Goal: Transaction & Acquisition: Purchase product/service

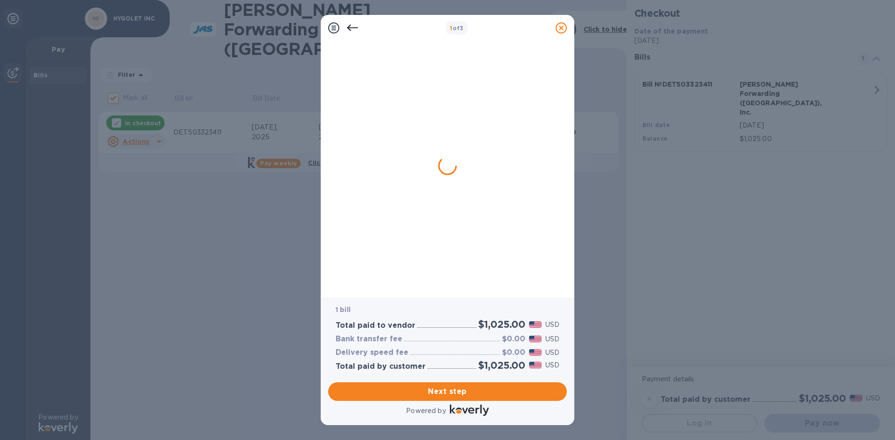
checkbox input "false"
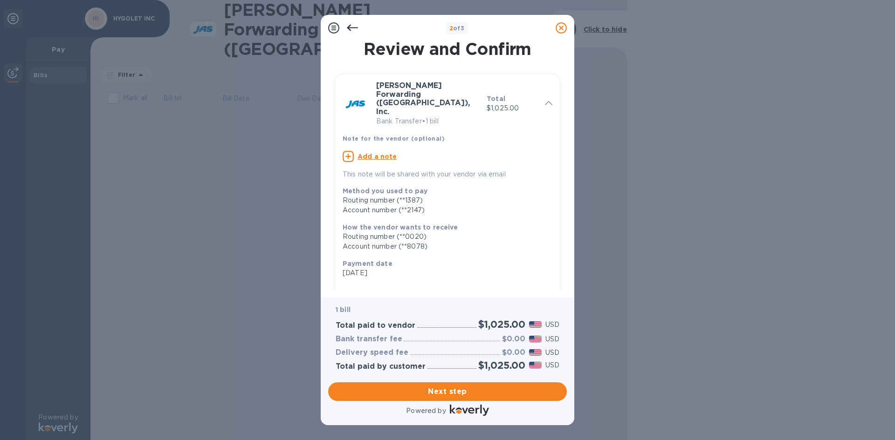
click at [382, 153] on u "Add a note" at bounding box center [377, 156] width 40 height 7
click at [382, 154] on textarea at bounding box center [440, 158] width 195 height 8
type textarea "INVOICE det503323411 - CUSTOMER #HYGOLEDEE"
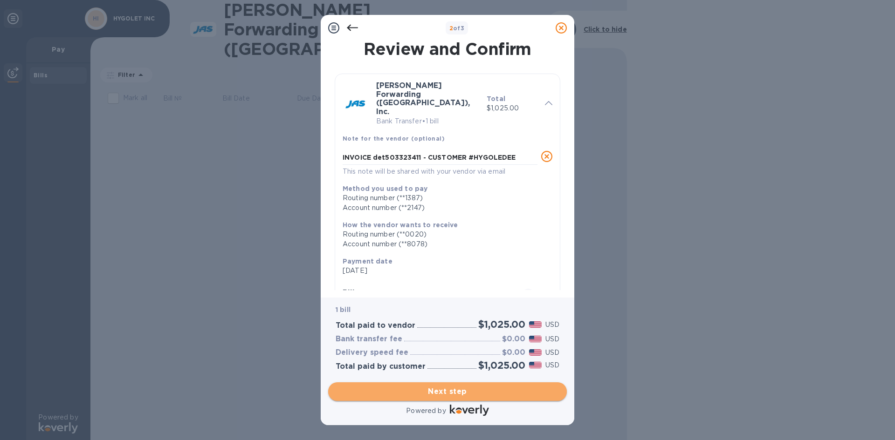
click at [449, 390] on span "Next step" at bounding box center [448, 391] width 224 height 11
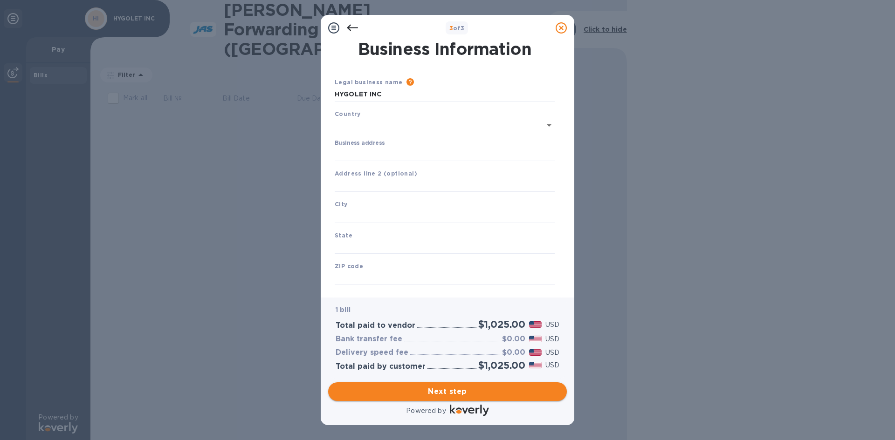
type input "[GEOGRAPHIC_DATA]"
click at [387, 151] on input "Business address" at bounding box center [445, 152] width 220 height 14
type input "[STREET_ADDRESS]"
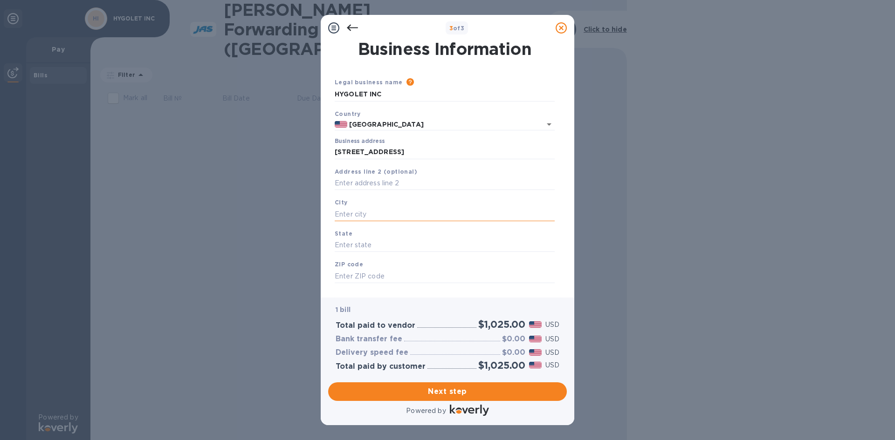
click at [362, 207] on input "text" at bounding box center [445, 214] width 220 height 14
click at [361, 212] on input "text" at bounding box center [445, 214] width 220 height 14
type input "[GEOGRAPHIC_DATA]"
type input "FL"
type input "33441"
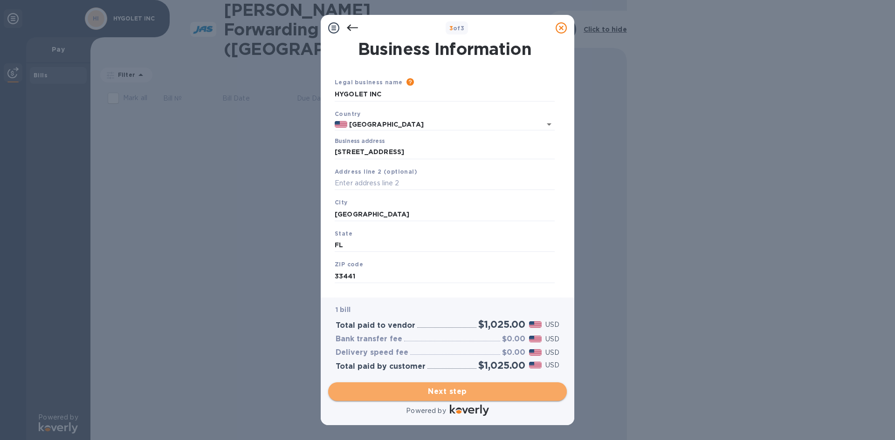
click at [428, 389] on span "Next step" at bounding box center [448, 391] width 224 height 11
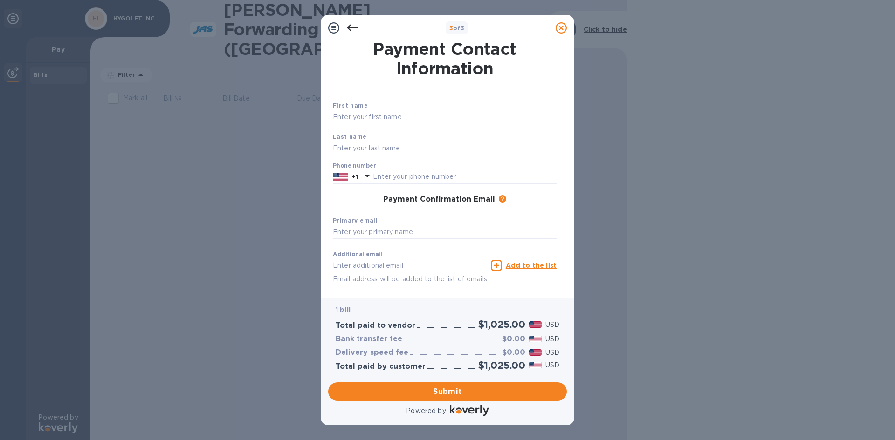
click at [396, 117] on input "text" at bounding box center [445, 117] width 224 height 14
type input "[PERSON_NAME]"
type input "9544818601"
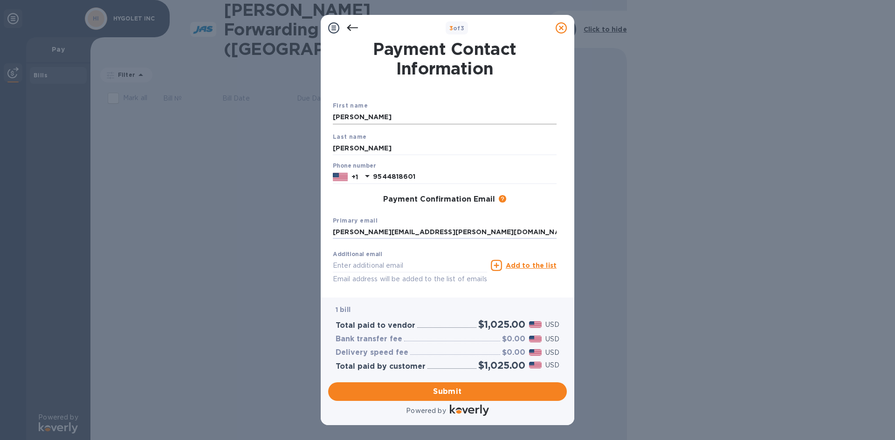
type input "[PERSON_NAME][EMAIL_ADDRESS][PERSON_NAME][DOMAIN_NAME]"
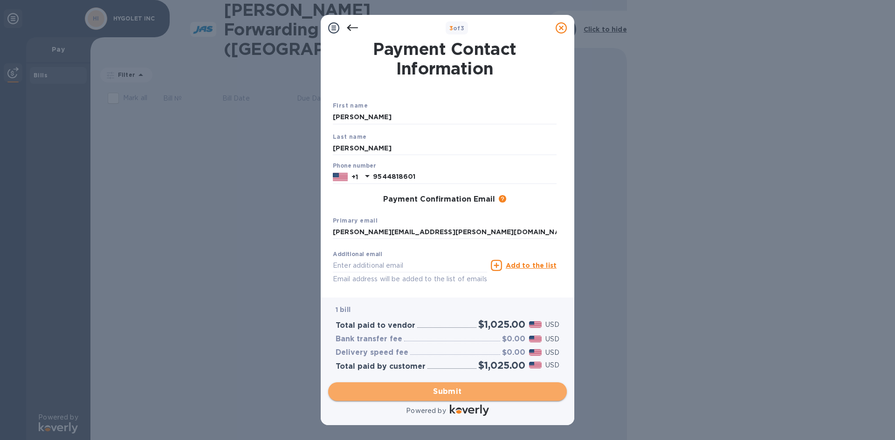
click at [444, 391] on span "Submit" at bounding box center [448, 391] width 224 height 11
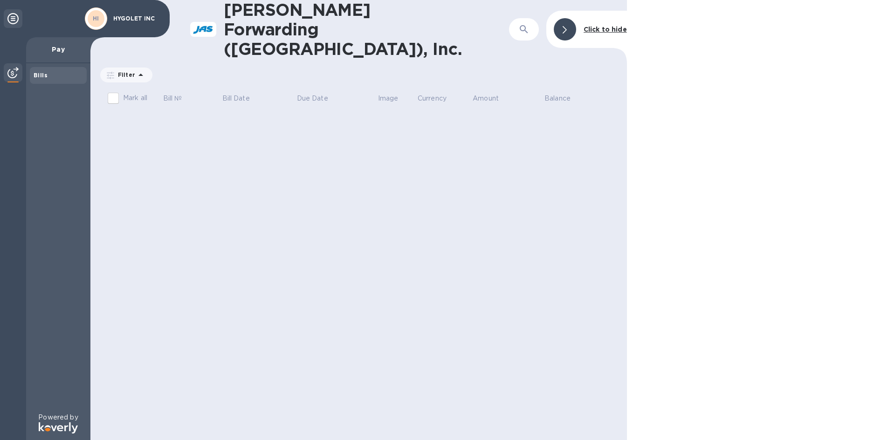
click at [14, 20] on icon at bounding box center [12, 18] width 11 height 11
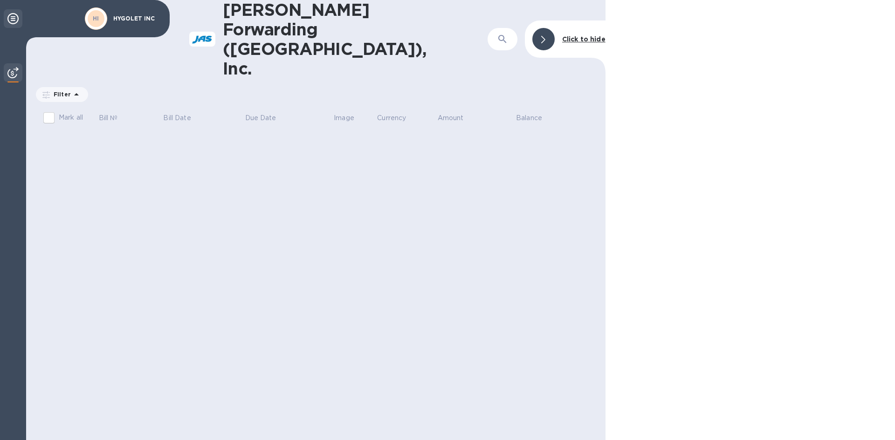
click at [14, 20] on icon at bounding box center [12, 18] width 11 height 11
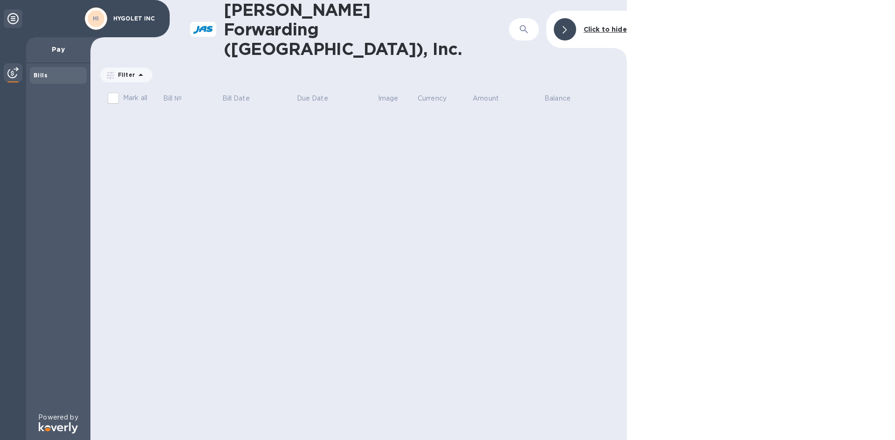
click at [565, 26] on icon at bounding box center [565, 29] width 4 height 7
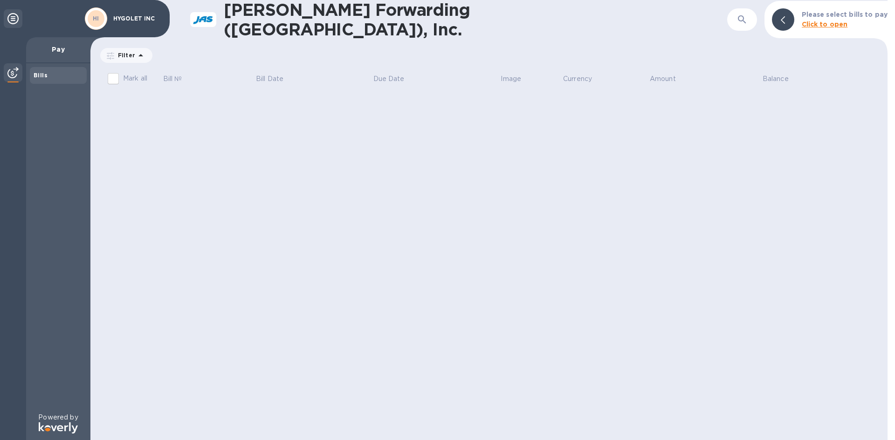
click at [14, 16] on icon at bounding box center [12, 18] width 11 height 11
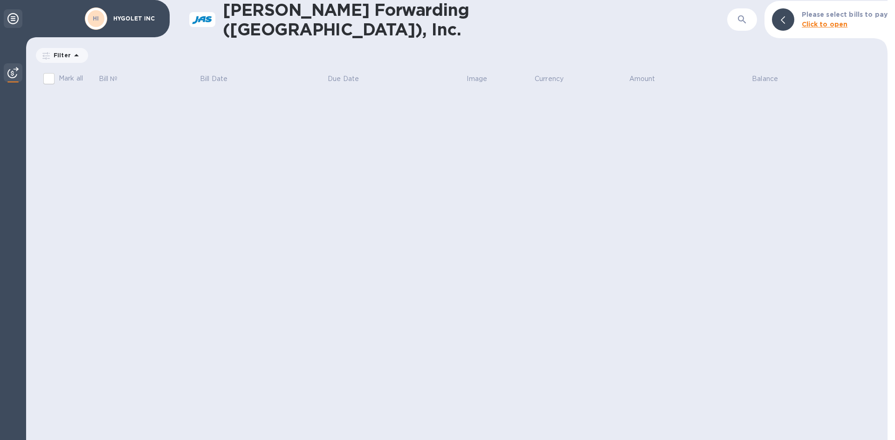
click at [14, 16] on icon at bounding box center [12, 18] width 11 height 11
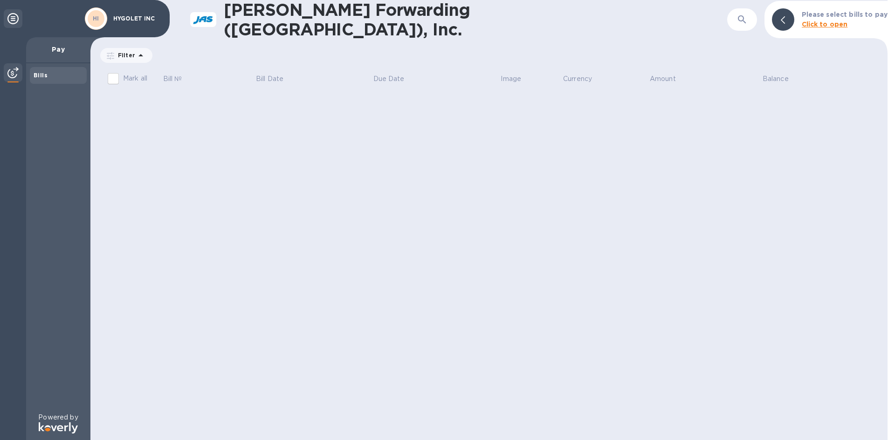
click at [133, 20] on p "HYGOLET INC" at bounding box center [136, 18] width 47 height 7
click at [93, 17] on b "HI" at bounding box center [96, 18] width 7 height 7
click at [784, 18] on icon at bounding box center [783, 19] width 4 height 7
